Goal: Task Accomplishment & Management: Use online tool/utility

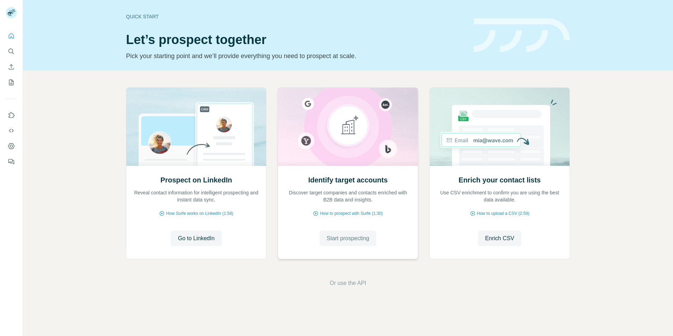
click at [352, 236] on span "Start prospecting" at bounding box center [348, 238] width 43 height 8
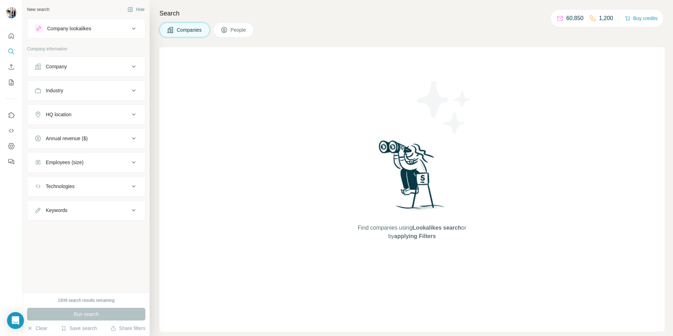
click at [61, 70] on button "Company" at bounding box center [86, 66] width 118 height 17
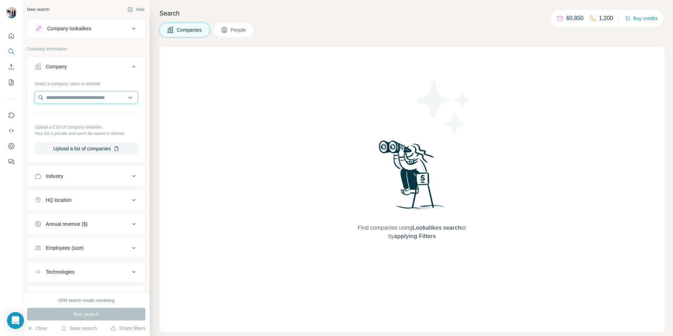
click at [62, 94] on input "text" at bounding box center [85, 97] width 103 height 13
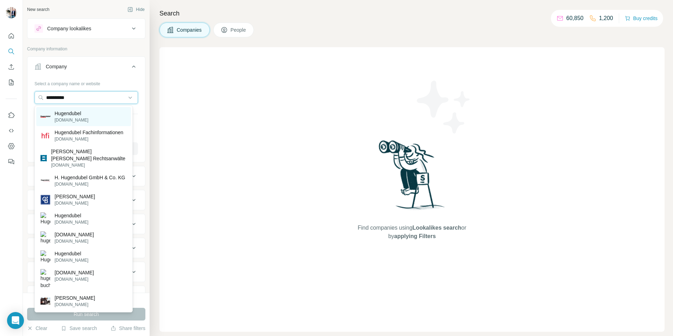
type input "**********"
click at [84, 115] on p "Hugendubel" at bounding box center [72, 113] width 34 height 7
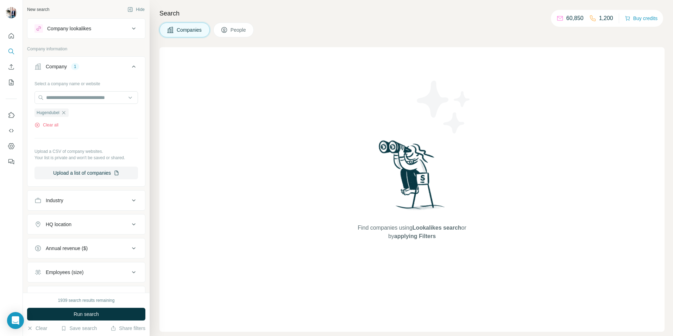
click at [68, 314] on button "Run search" at bounding box center [86, 314] width 118 height 13
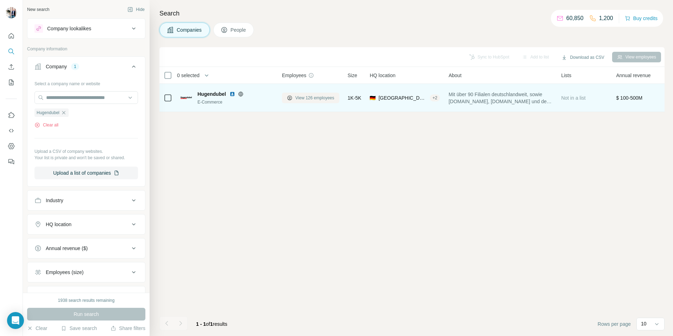
click at [314, 101] on button "View 126 employees" at bounding box center [310, 98] width 57 height 11
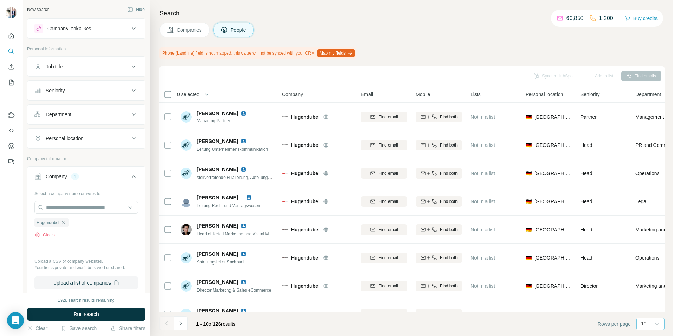
click at [657, 322] on icon at bounding box center [656, 323] width 7 height 7
click at [649, 268] on div "60" at bounding box center [650, 267] width 16 height 7
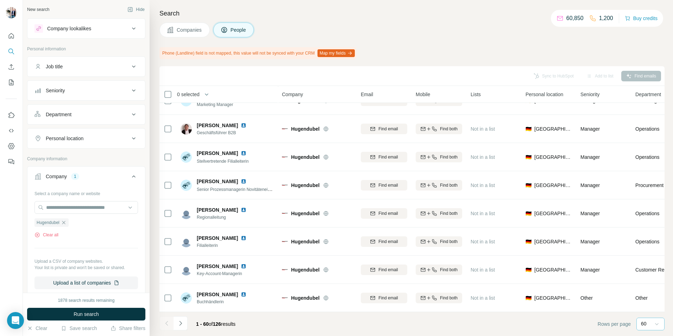
scroll to position [1484, 0]
click at [180, 325] on icon "Navigate to next page" at bounding box center [180, 323] width 2 height 5
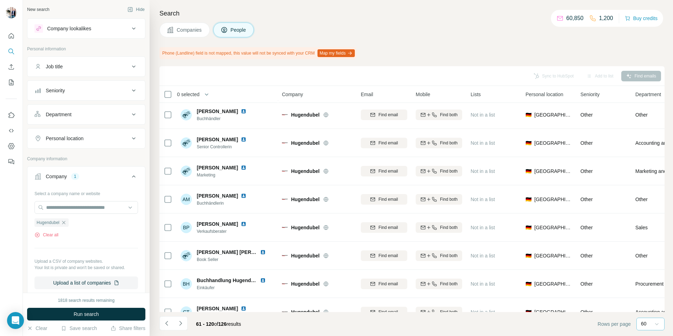
scroll to position [0, 0]
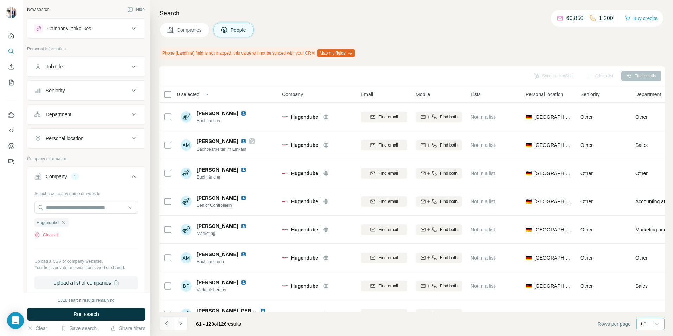
click at [165, 323] on icon "Navigate to previous page" at bounding box center [166, 323] width 2 height 5
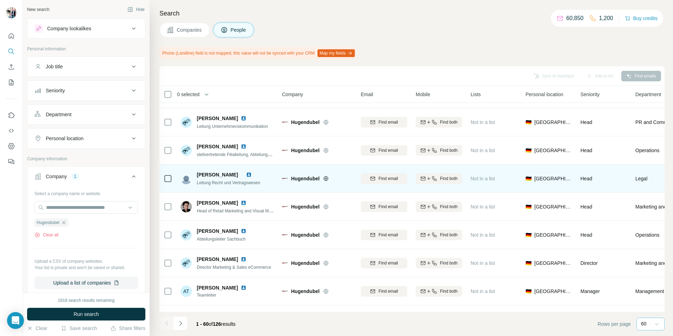
scroll to position [35, 0]
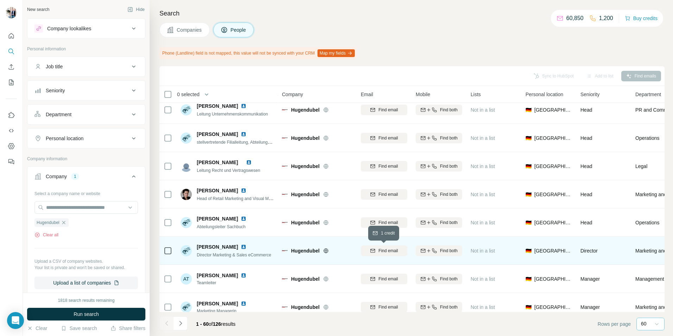
click at [396, 249] on span "Find email" at bounding box center [387, 250] width 19 height 6
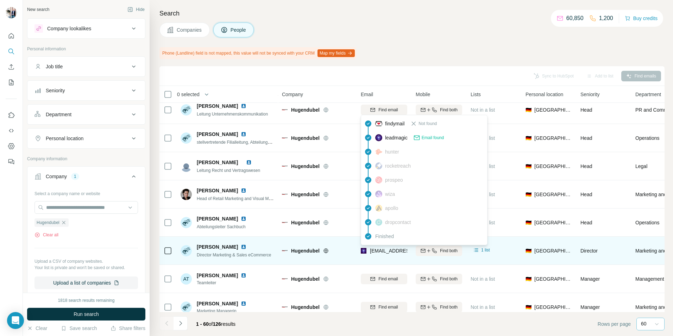
click at [434, 138] on span "Email found" at bounding box center [433, 137] width 22 height 6
click at [388, 252] on span "[EMAIL_ADDRESS][DOMAIN_NAME]" at bounding box center [411, 251] width 83 height 6
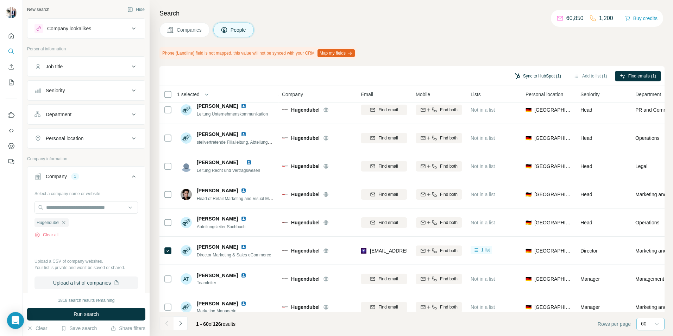
click at [542, 75] on button "Sync to HubSpot (1)" at bounding box center [538, 76] width 56 height 11
click at [546, 53] on div "Phone (Landline) field is not mapped, this value will not be synced with your C…" at bounding box center [411, 53] width 505 height 12
click at [186, 33] on span "Companies" at bounding box center [190, 29] width 26 height 7
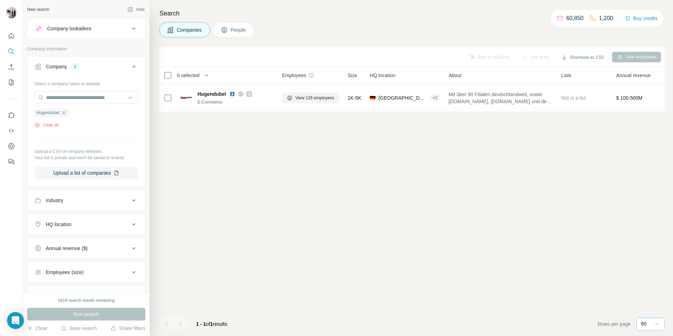
scroll to position [0, 0]
click at [468, 56] on button "Sync to HubSpot (1)" at bounding box center [473, 57] width 56 height 11
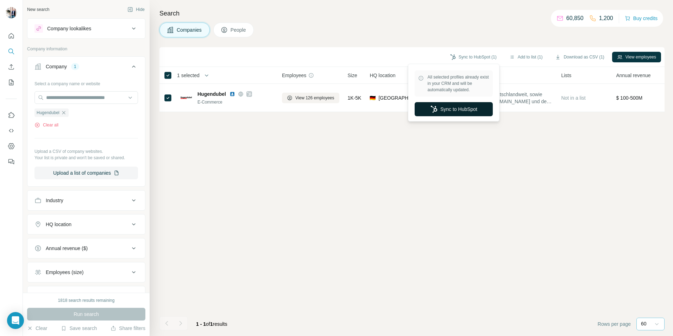
click at [457, 111] on button "Sync to HubSpot" at bounding box center [454, 109] width 78 height 14
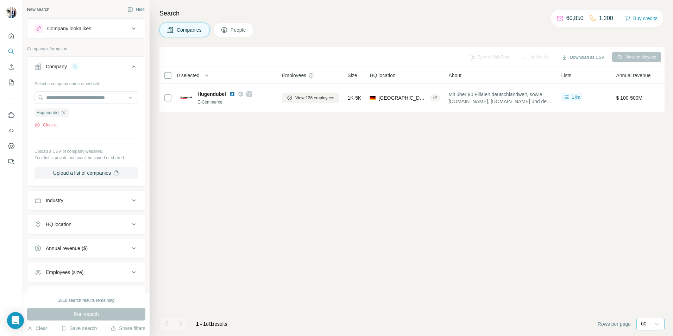
click at [230, 29] on button "People" at bounding box center [233, 30] width 41 height 15
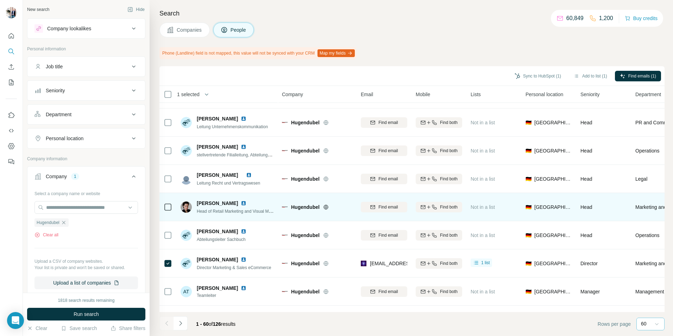
scroll to position [35, 0]
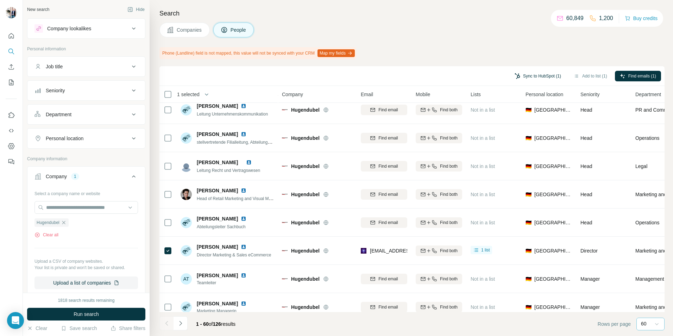
click at [523, 76] on button "Sync to HubSpot (1)" at bounding box center [538, 76] width 56 height 11
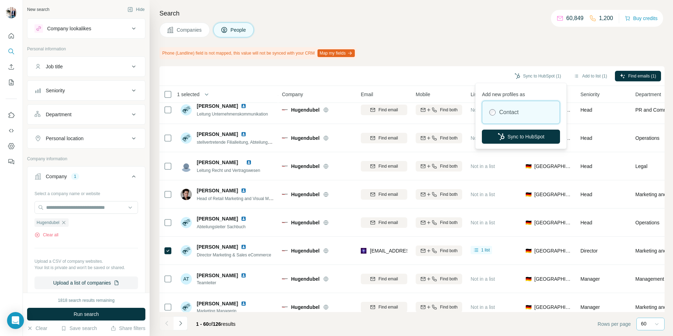
click at [513, 114] on label "Contact" at bounding box center [508, 112] width 19 height 8
click at [514, 136] on button "Sync to HubSpot" at bounding box center [521, 137] width 78 height 14
